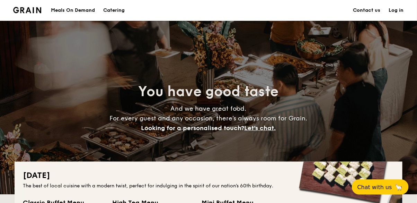
click at [115, 15] on h1 "Catering" at bounding box center [113, 10] width 21 height 21
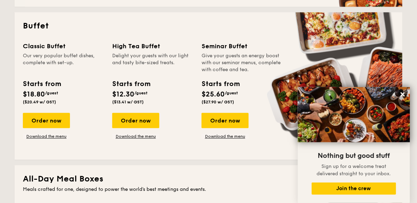
scroll to position [303, 0]
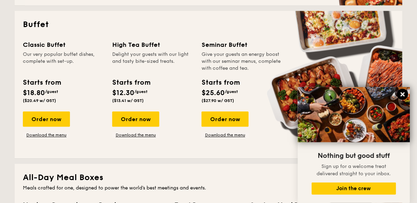
click at [403, 97] on icon at bounding box center [403, 94] width 6 height 6
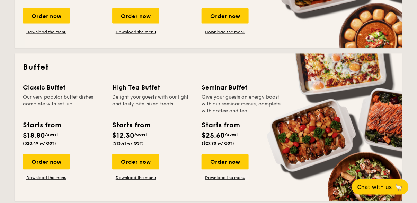
scroll to position [254, 0]
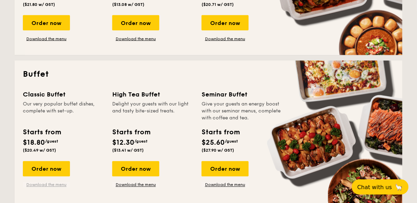
click at [35, 186] on link "Download the menu" at bounding box center [46, 185] width 47 height 6
click at [209, 171] on div "Order now" at bounding box center [225, 168] width 47 height 15
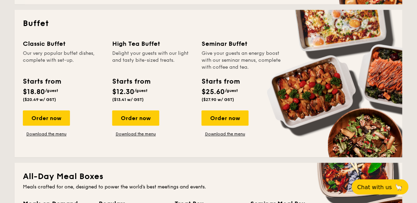
scroll to position [305, 0]
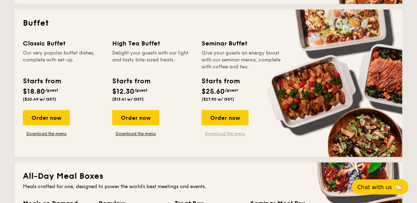
click at [210, 135] on link "Download the menu" at bounding box center [225, 134] width 47 height 6
